Goal: Transaction & Acquisition: Book appointment/travel/reservation

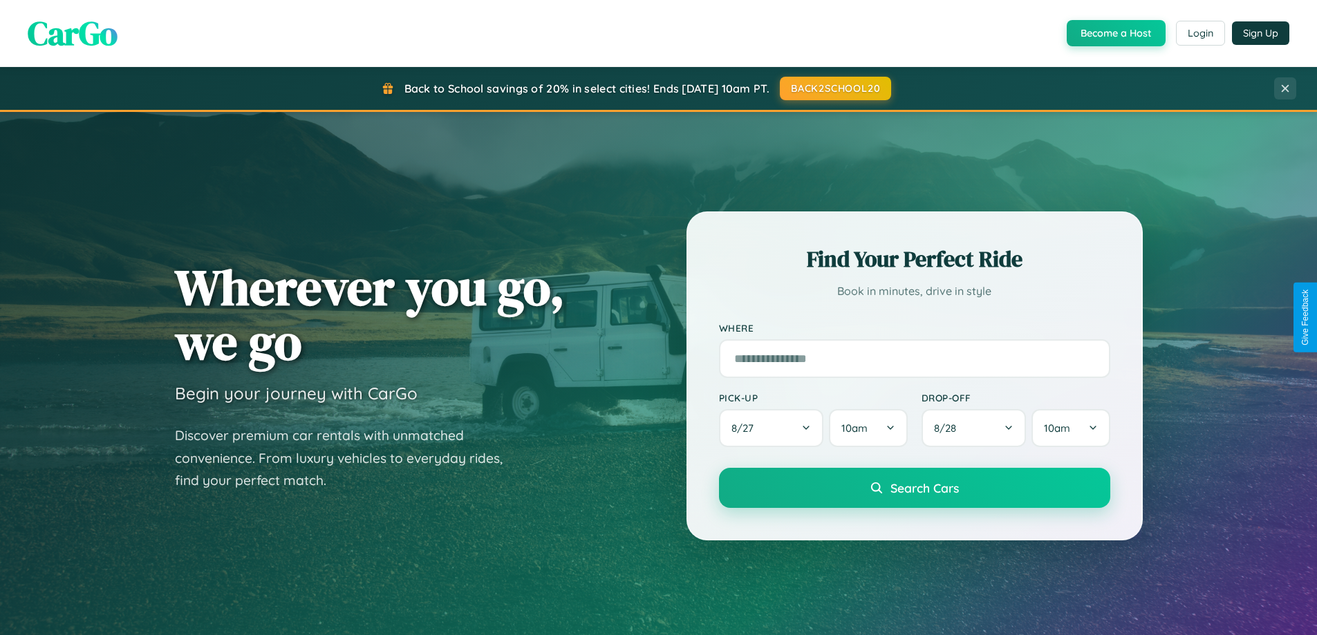
scroll to position [596, 0]
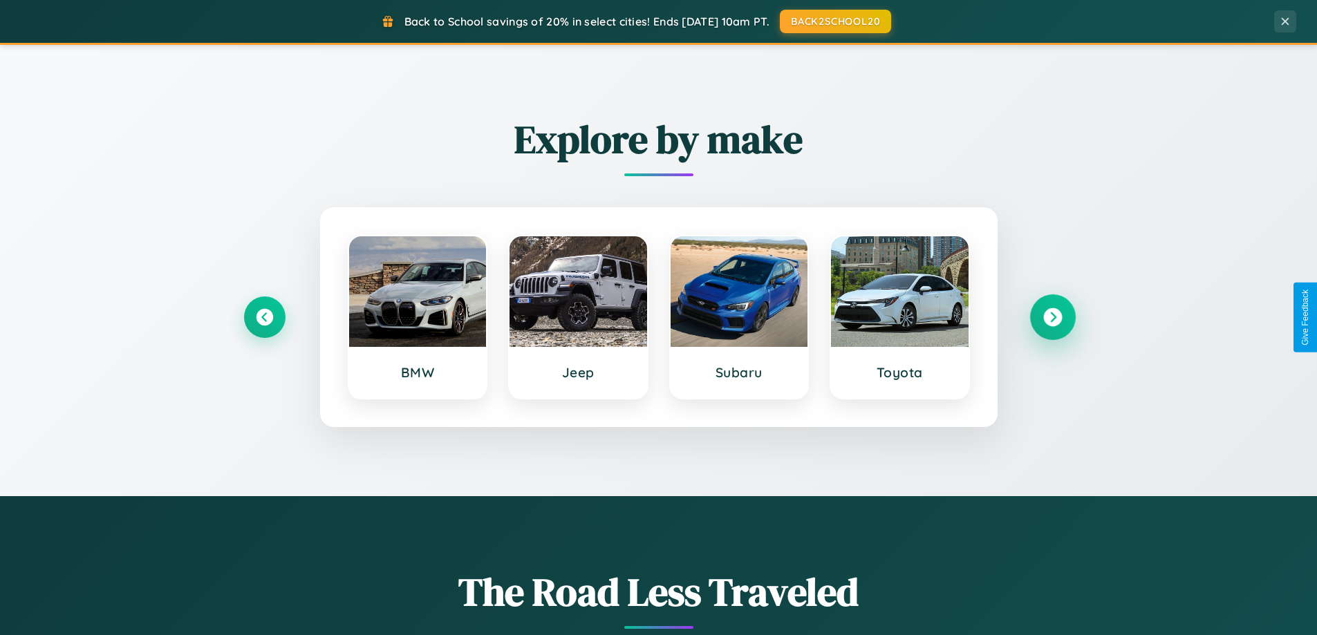
click at [1052, 317] on icon at bounding box center [1052, 317] width 19 height 19
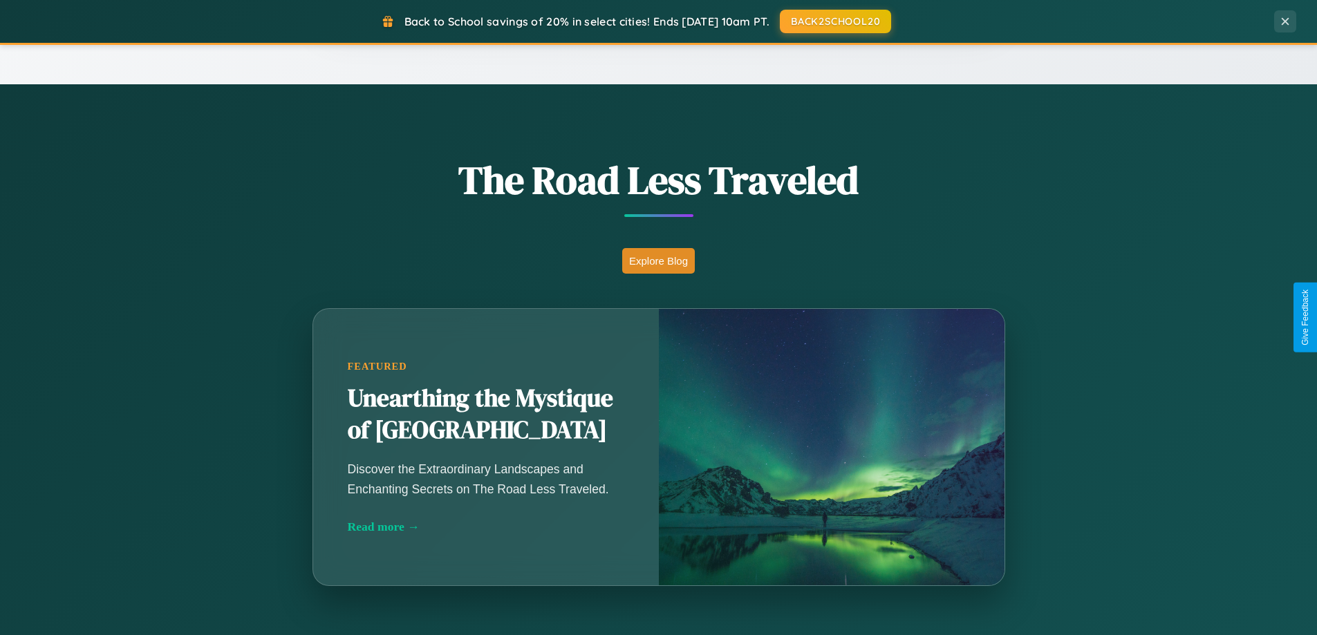
scroll to position [2660, 0]
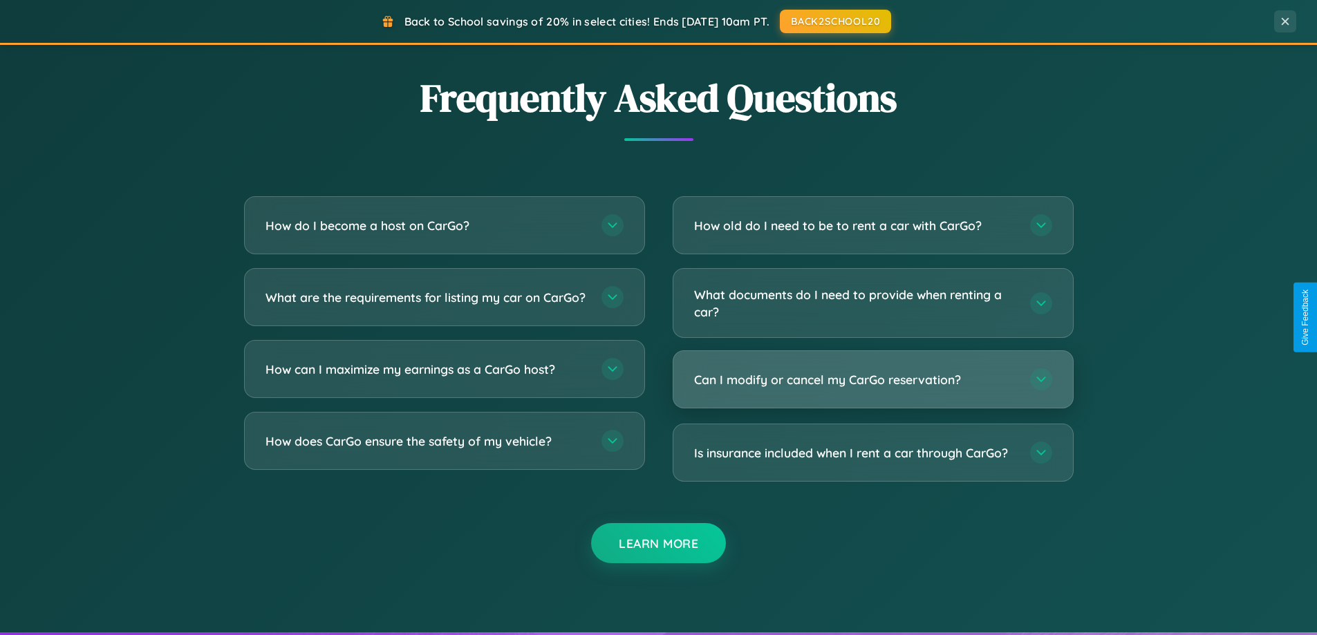
click at [872, 381] on h3 "Can I modify or cancel my CarGo reservation?" at bounding box center [855, 379] width 322 height 17
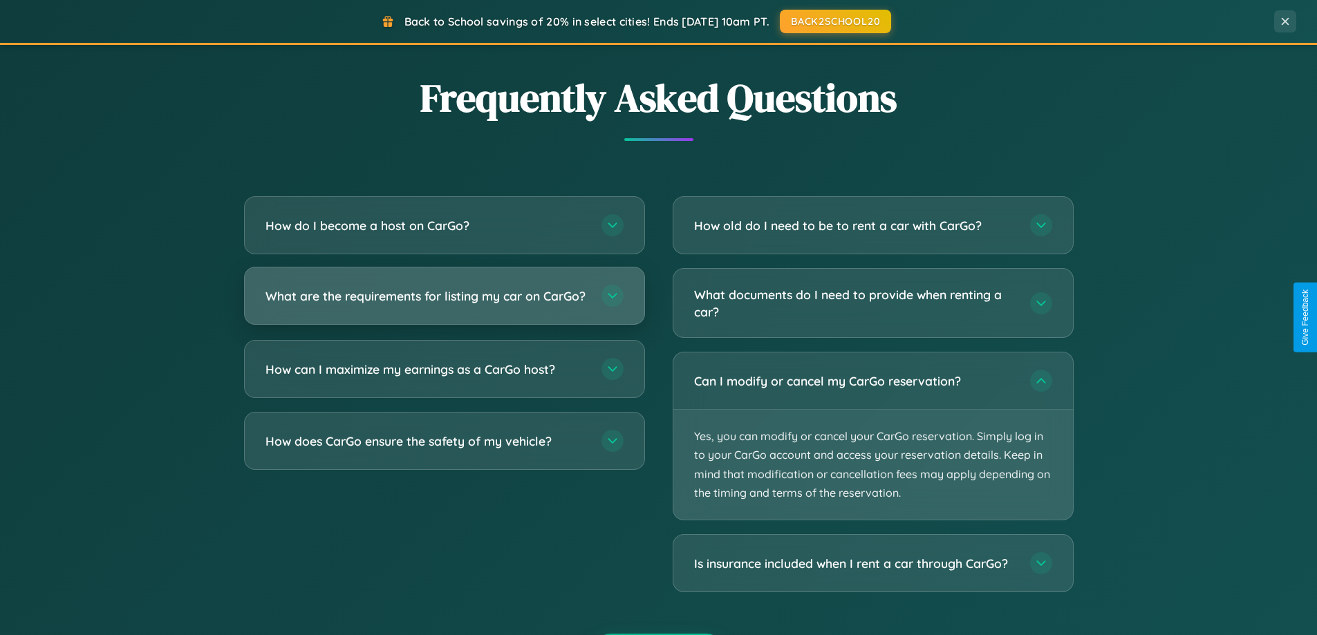
click at [444, 303] on h3 "What are the requirements for listing my car on CarGo?" at bounding box center [426, 296] width 322 height 17
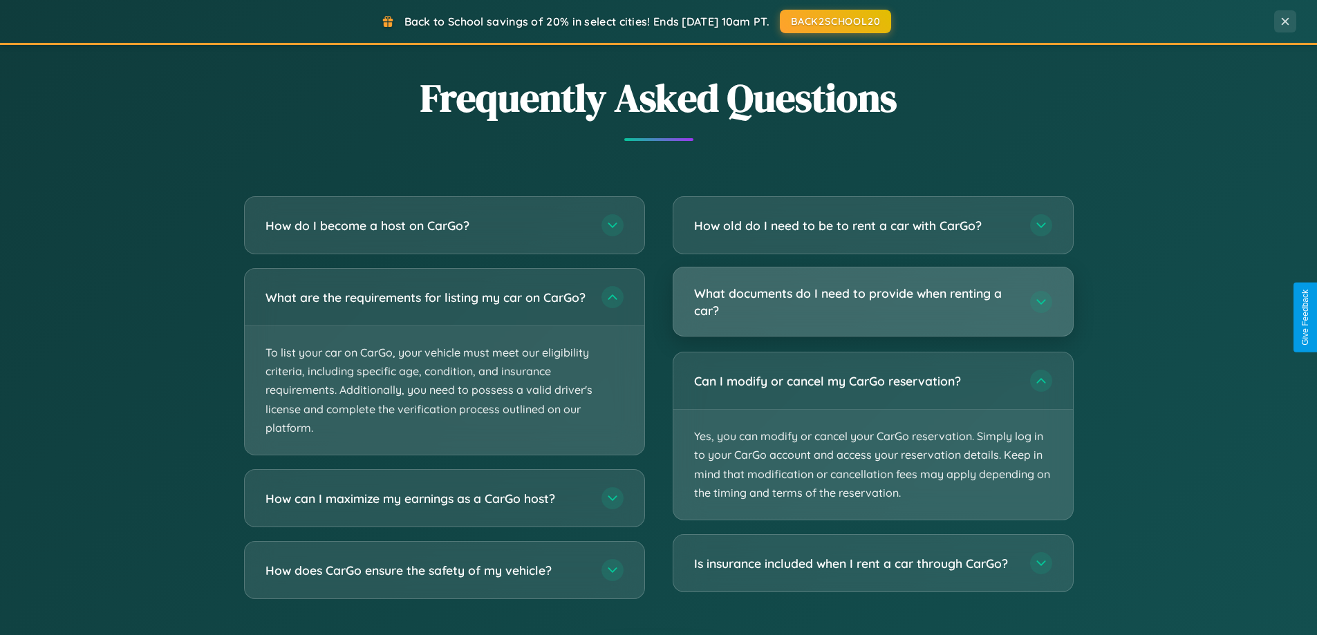
click at [872, 303] on h3 "What documents do I need to provide when renting a car?" at bounding box center [855, 302] width 322 height 34
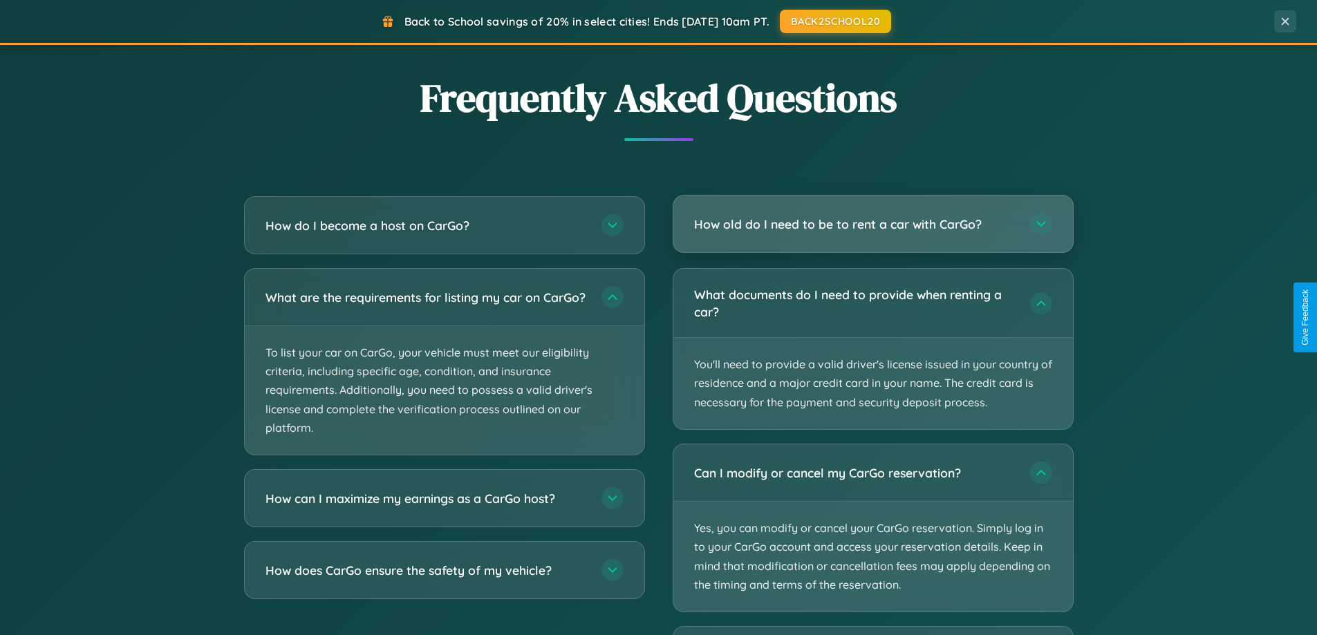
click at [872, 224] on h3 "How old do I need to be to rent a car with CarGo?" at bounding box center [855, 224] width 322 height 17
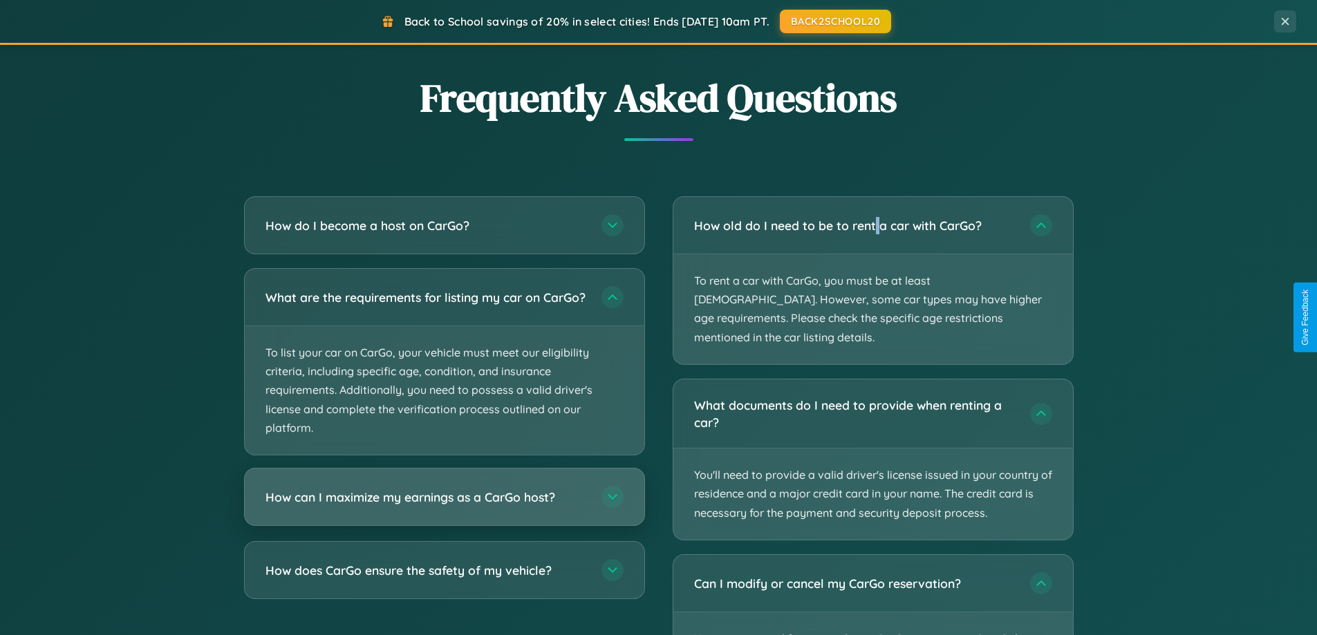
click at [444, 506] on h3 "How can I maximize my earnings as a CarGo host?" at bounding box center [426, 497] width 322 height 17
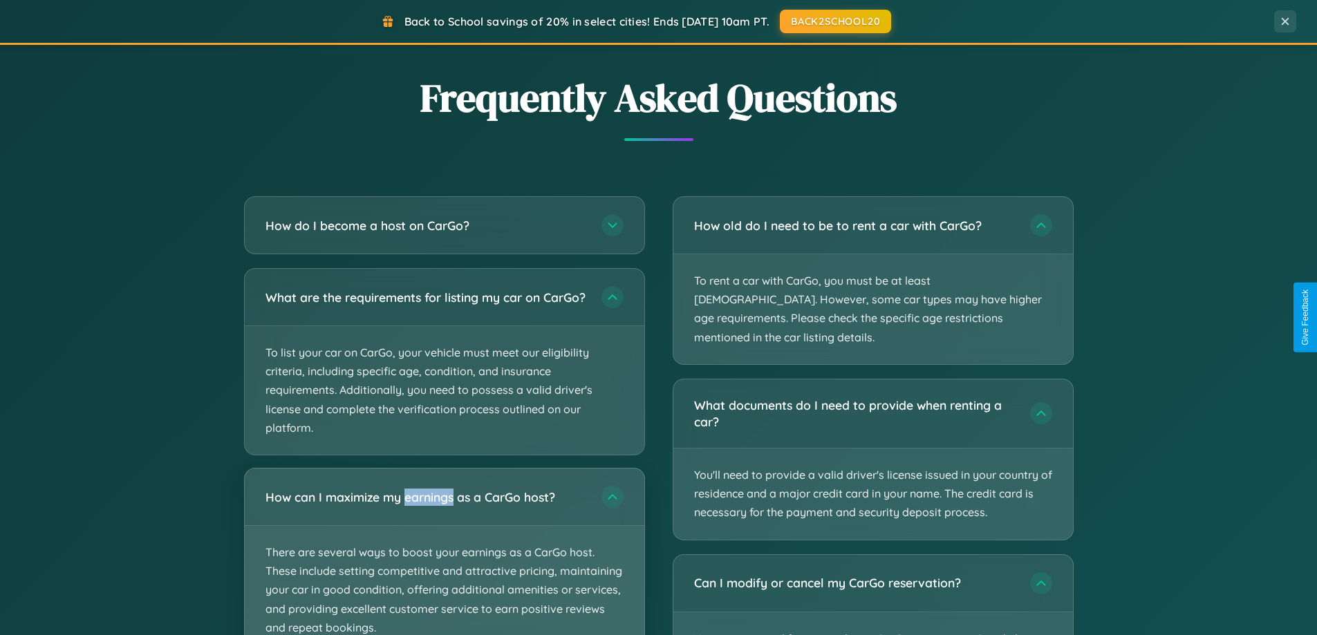
click at [444, 557] on p "There are several ways to boost your earnings as a CarGo host. These include se…" at bounding box center [445, 590] width 400 height 129
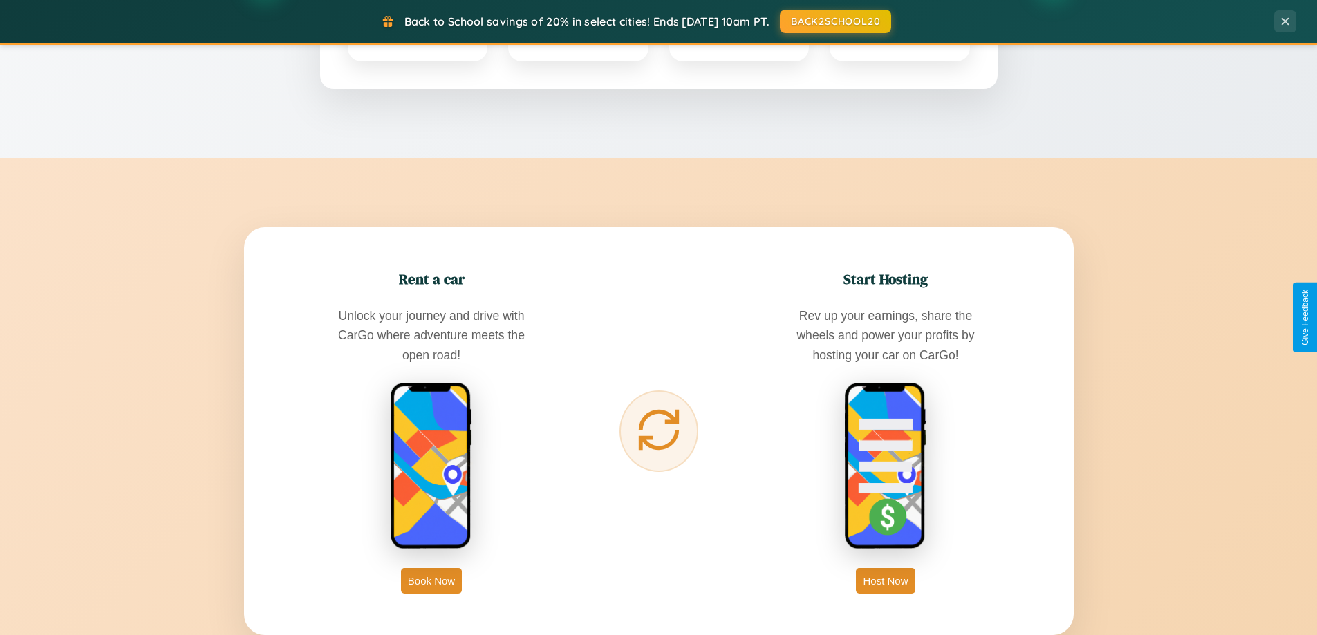
scroll to position [1620, 0]
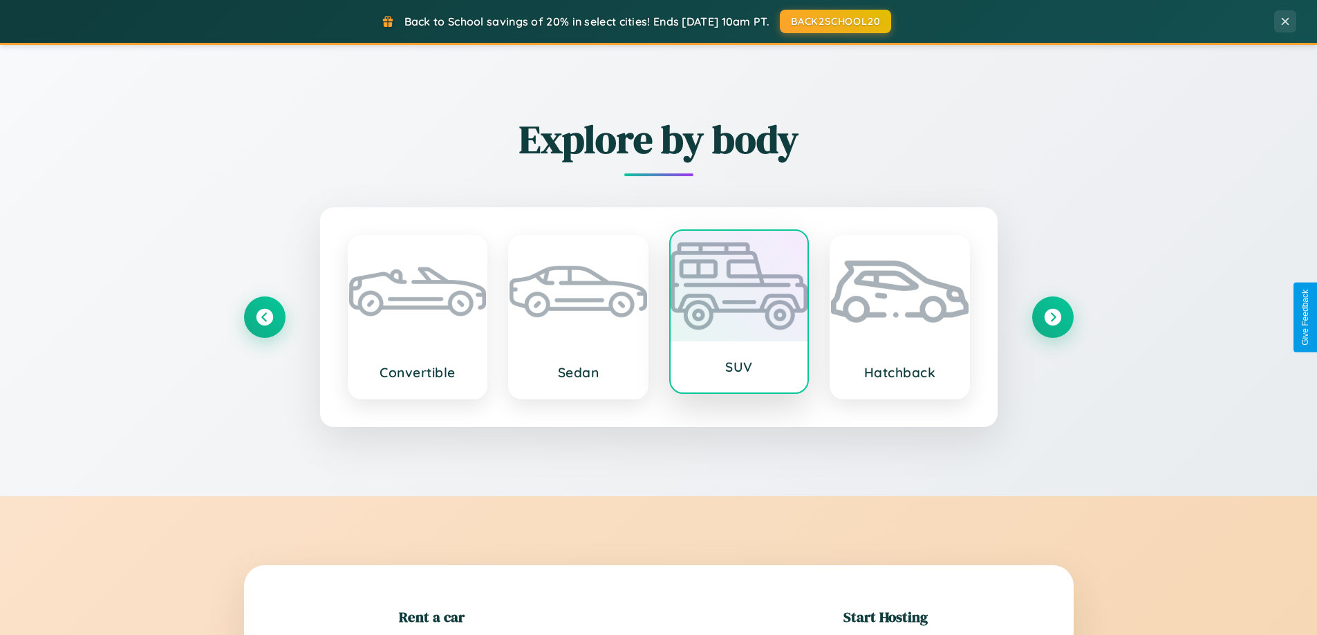
click at [738, 315] on div at bounding box center [740, 286] width 138 height 111
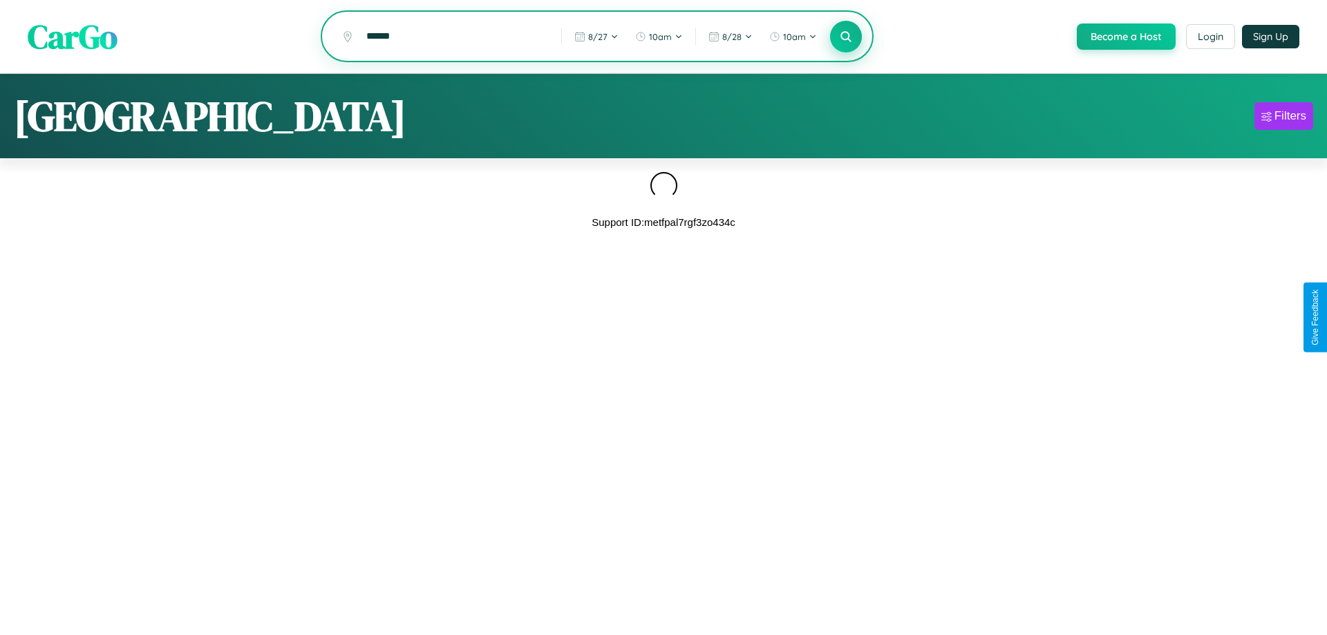
click at [845, 37] on icon at bounding box center [845, 36] width 13 height 13
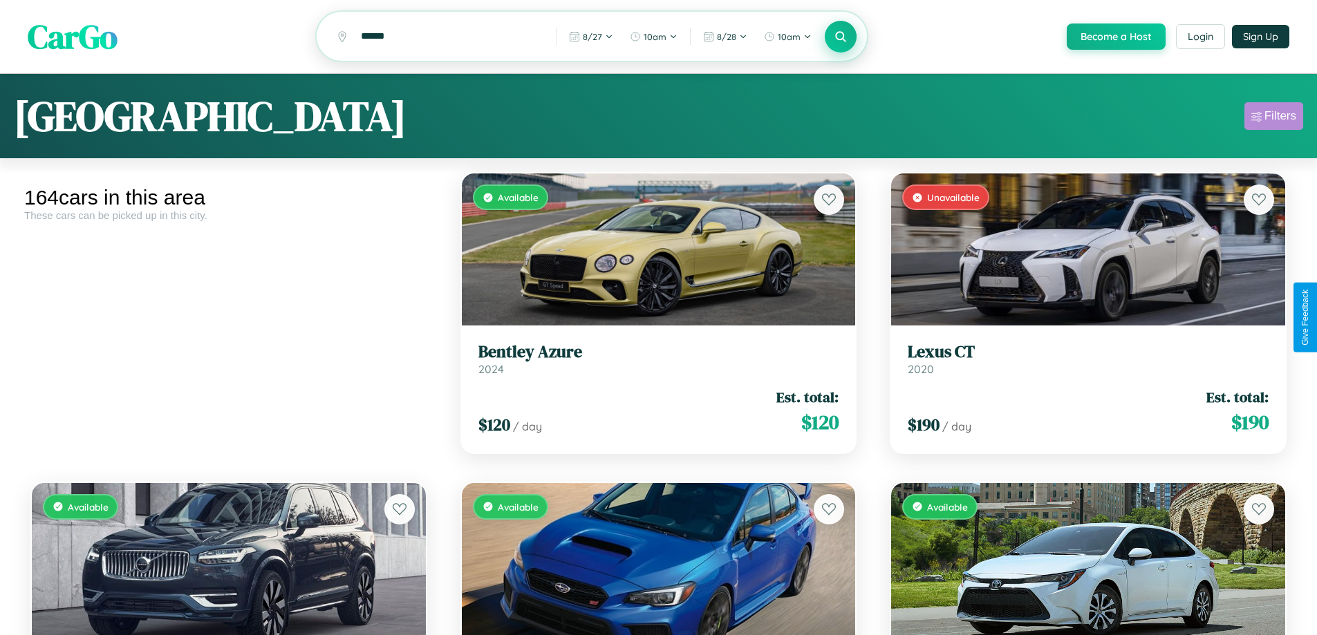
click at [1273, 118] on div "Filters" at bounding box center [1280, 116] width 32 height 14
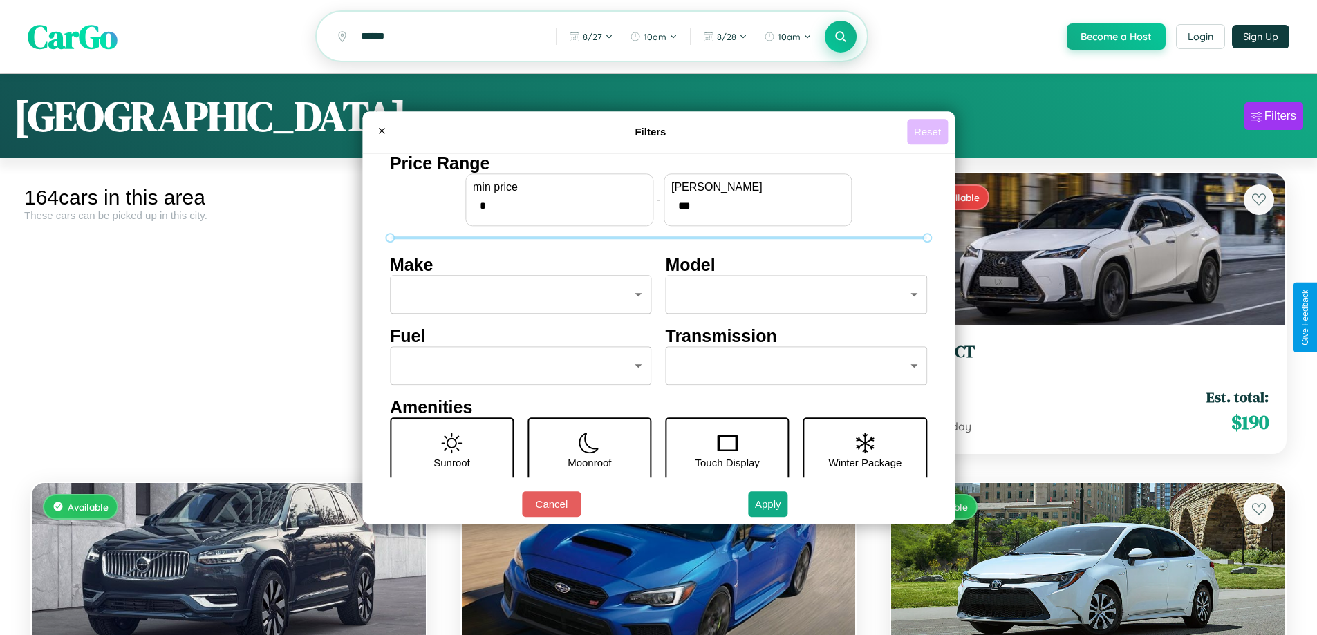
click at [929, 131] on button "Reset" at bounding box center [927, 132] width 41 height 26
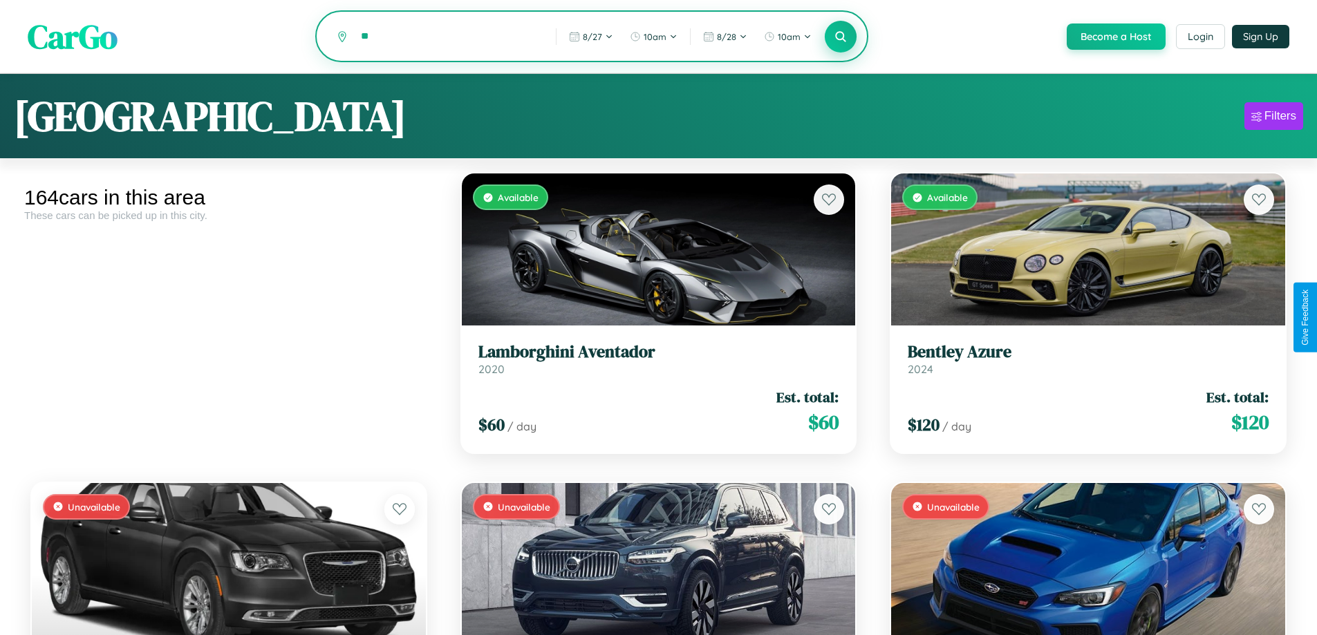
type input "*"
type input "********"
click at [840, 37] on icon at bounding box center [840, 36] width 13 height 13
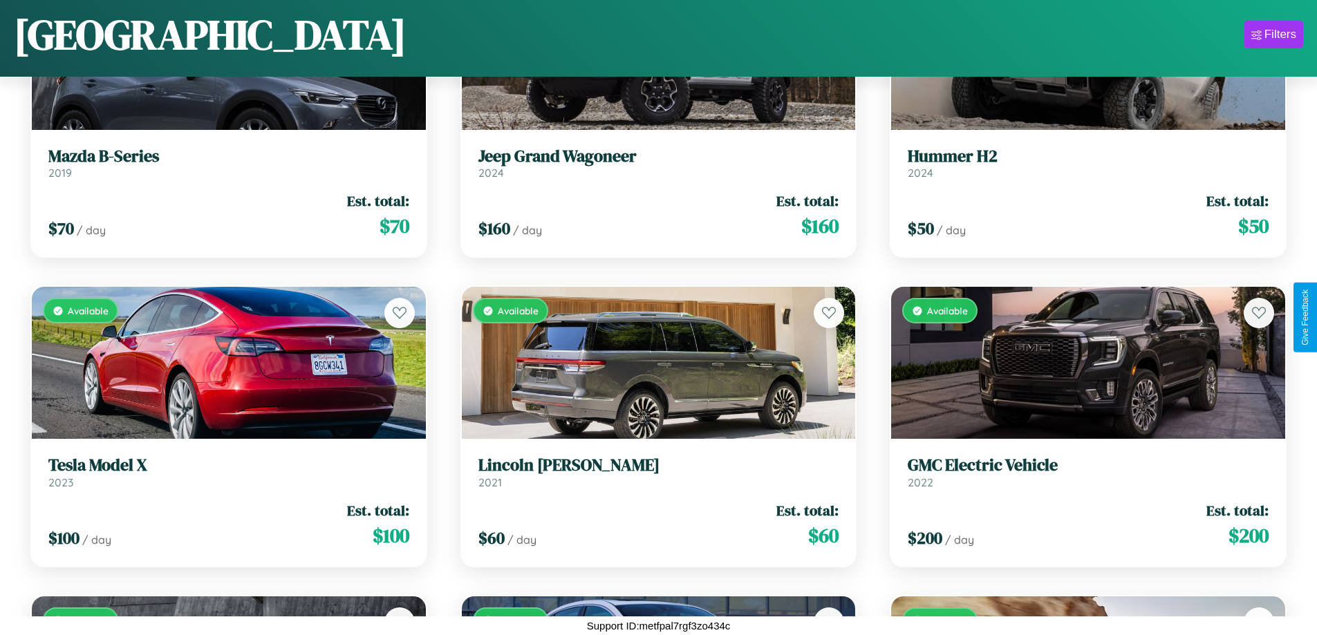
scroll to position [11028, 0]
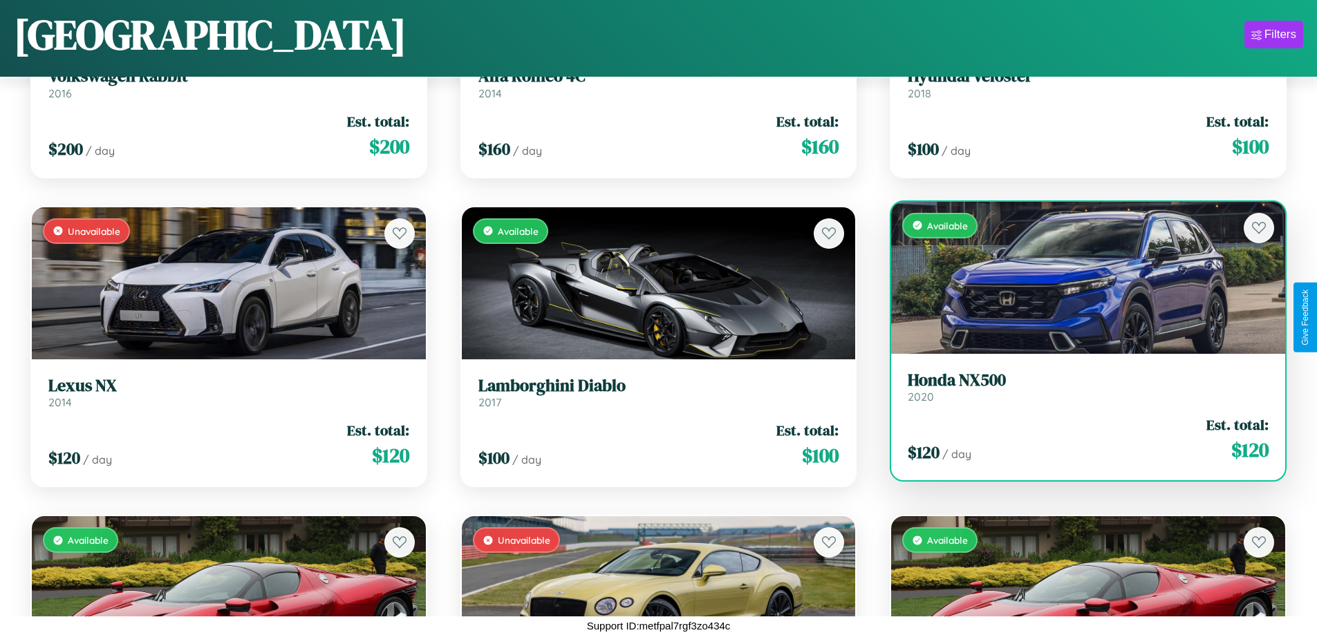
click at [1079, 388] on h3 "Honda NX500" at bounding box center [1088, 381] width 361 height 20
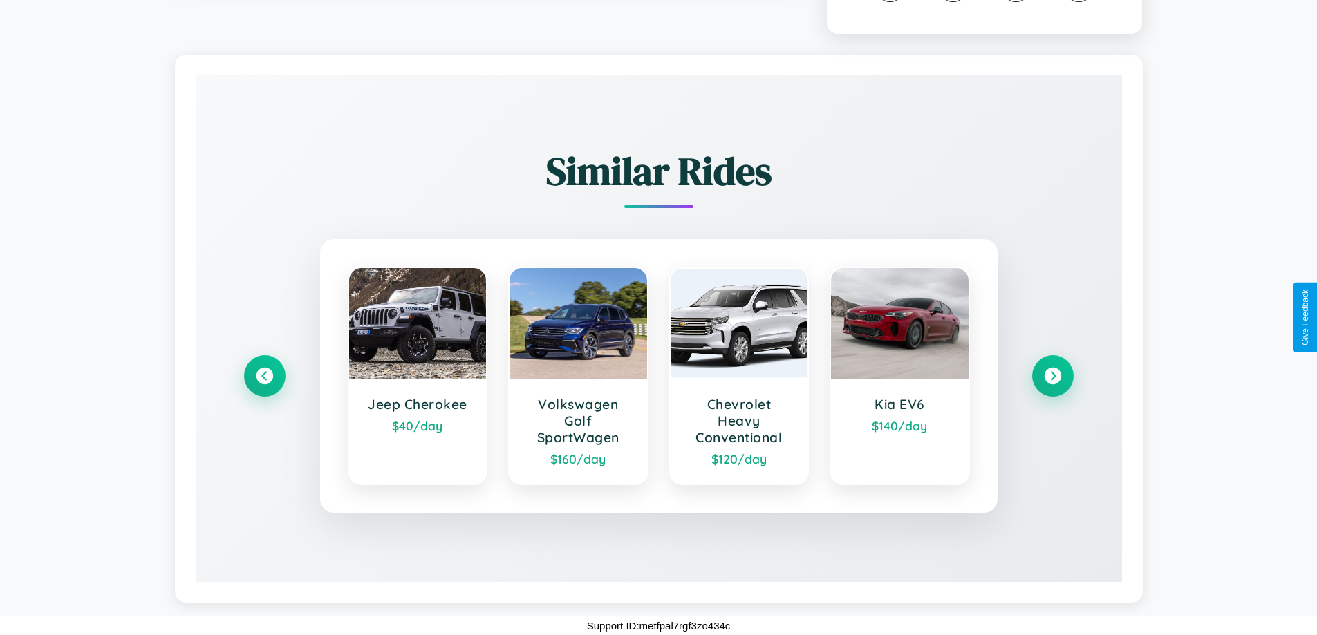
scroll to position [786, 0]
click at [1052, 376] on icon at bounding box center [1052, 376] width 19 height 19
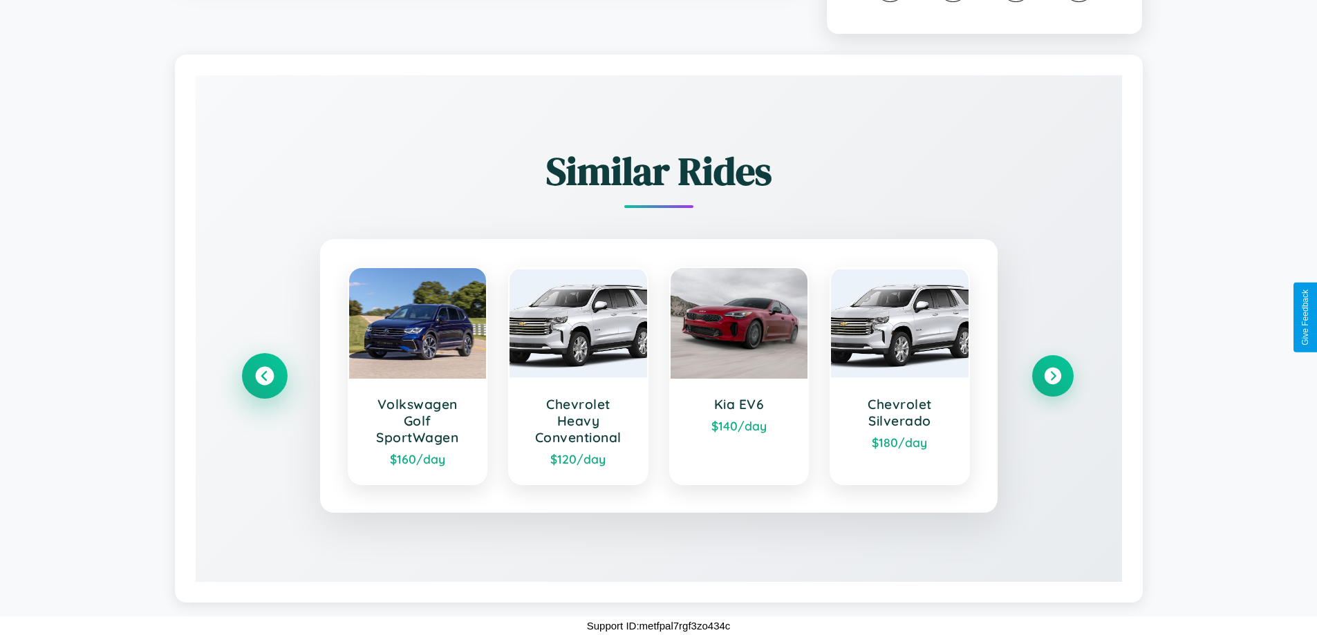
click at [264, 376] on icon at bounding box center [264, 376] width 19 height 19
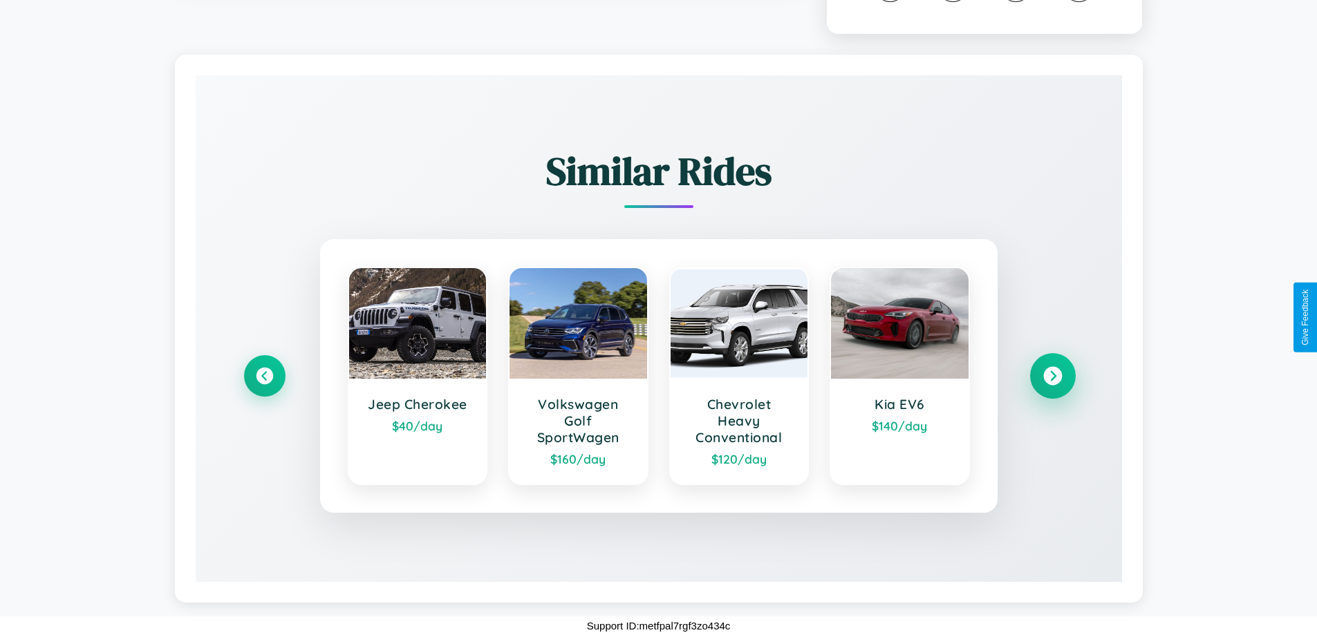
click at [1052, 376] on icon at bounding box center [1052, 376] width 19 height 19
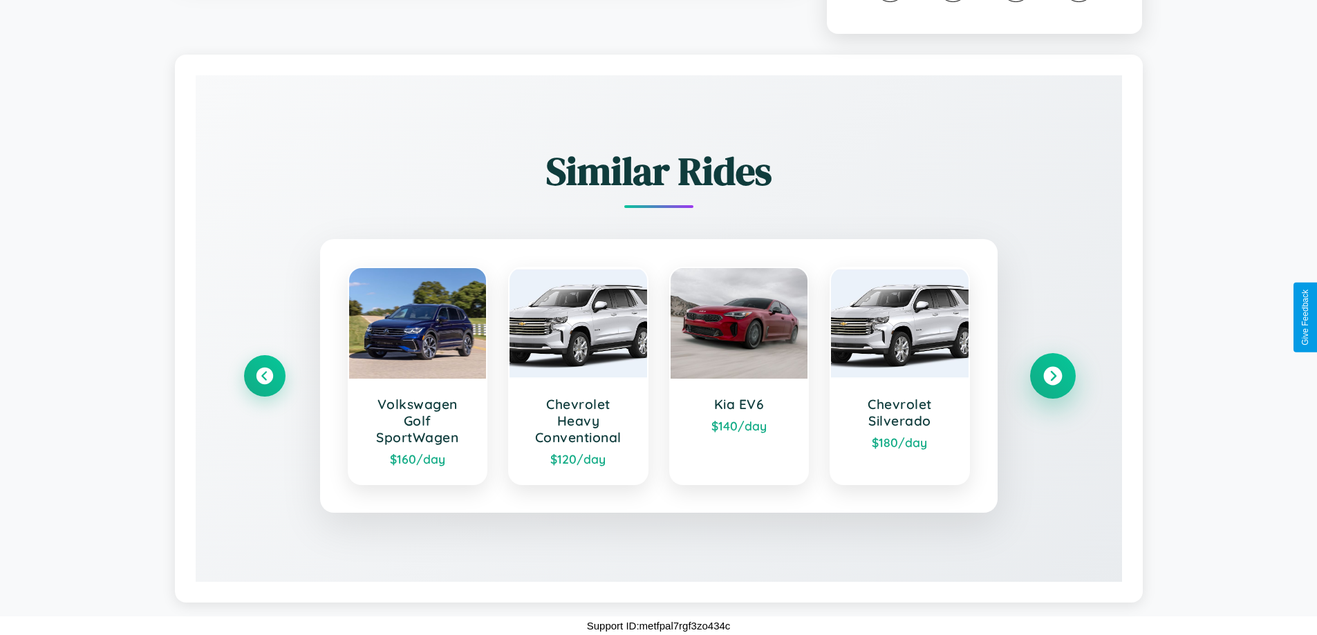
click at [1052, 376] on icon at bounding box center [1052, 376] width 19 height 19
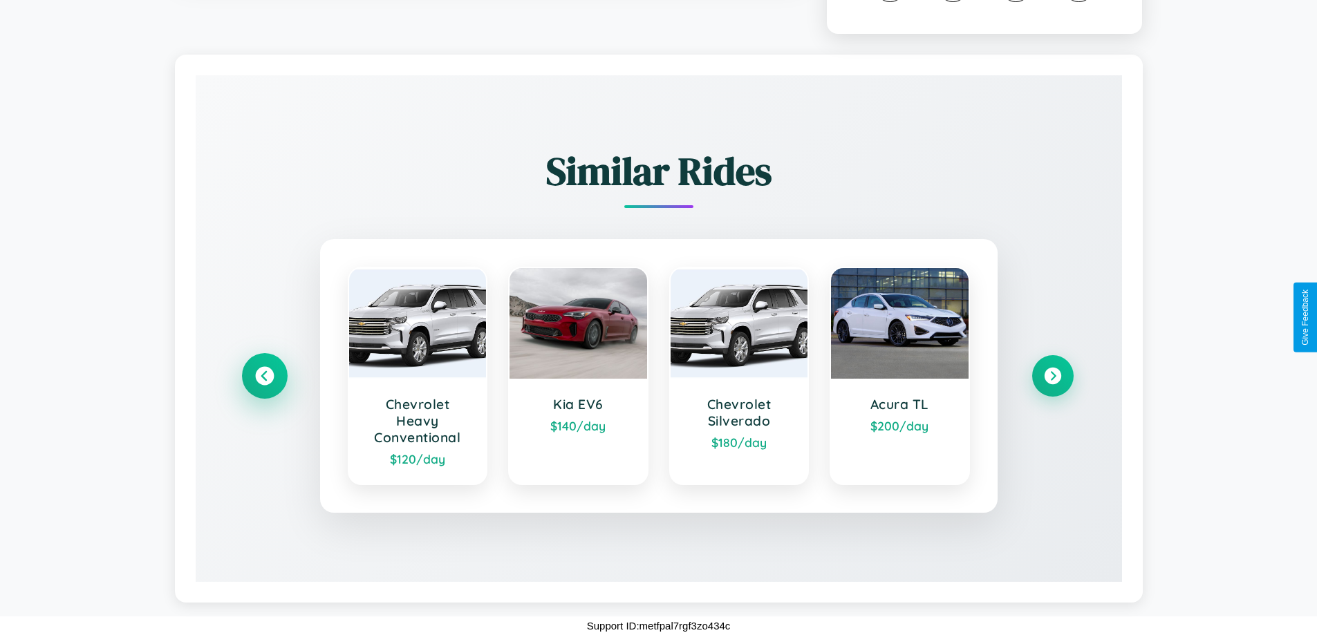
click at [264, 376] on icon at bounding box center [264, 376] width 19 height 19
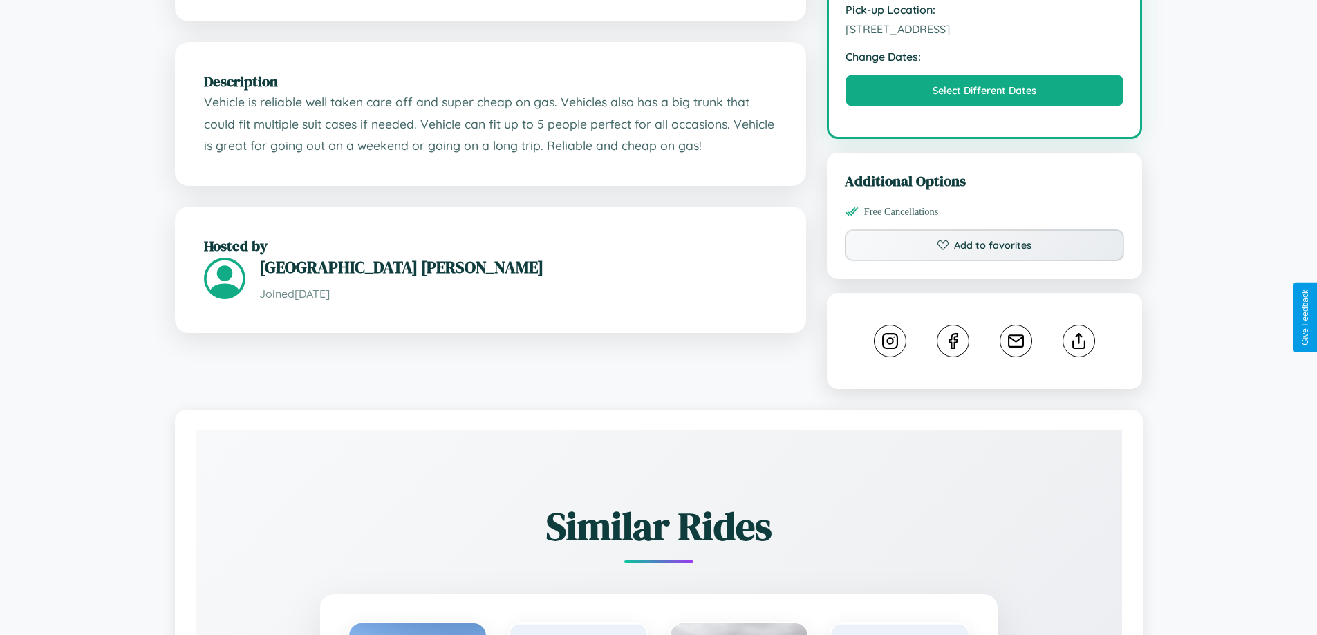
scroll to position [454, 0]
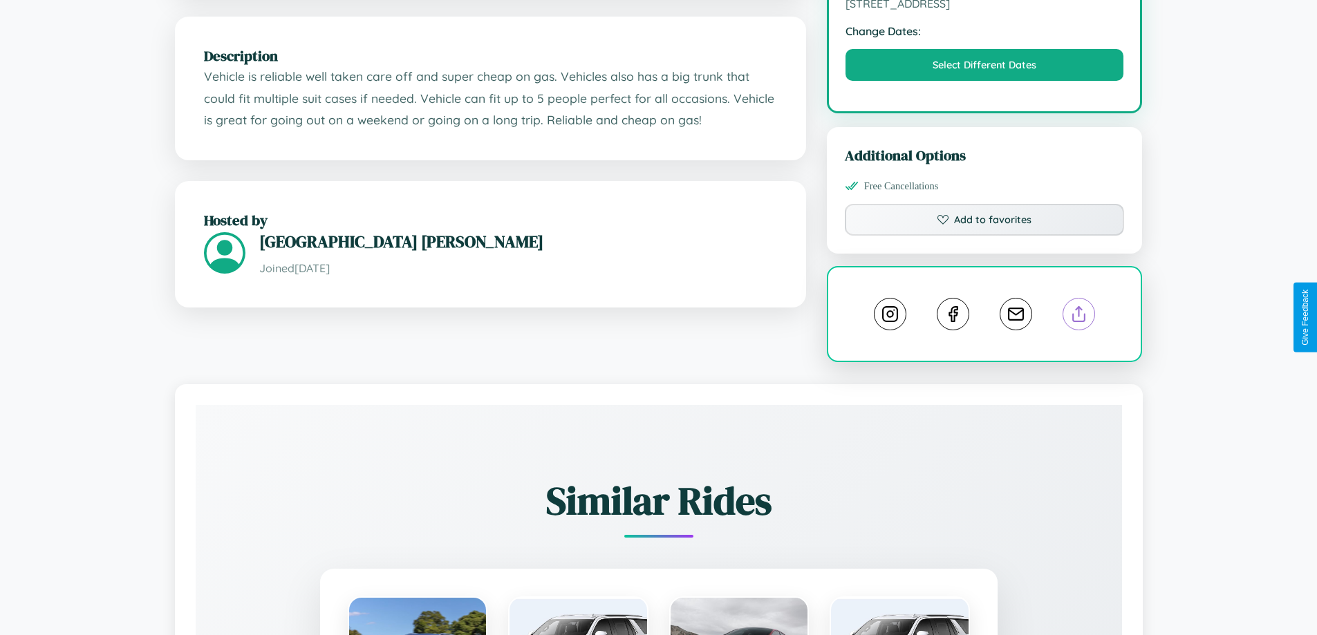
click at [1079, 317] on line at bounding box center [1079, 312] width 0 height 10
